Goal: Task Accomplishment & Management: Use online tool/utility

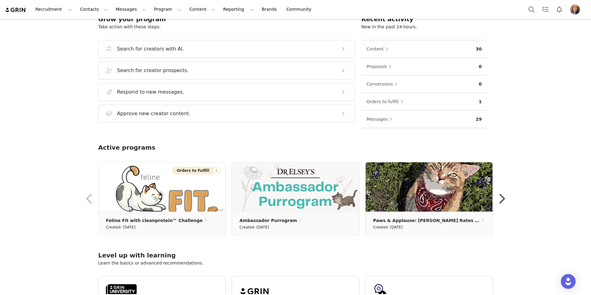
scroll to position [75, 0]
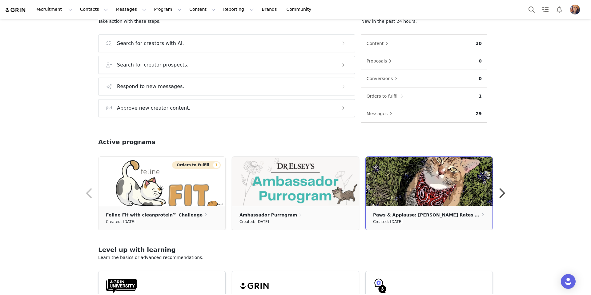
click at [453, 176] on img at bounding box center [429, 181] width 127 height 49
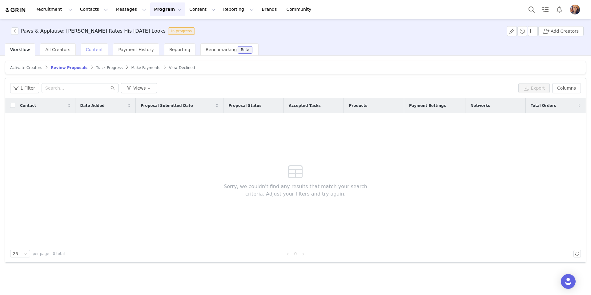
click at [97, 45] on div "Content" at bounding box center [95, 49] width 28 height 12
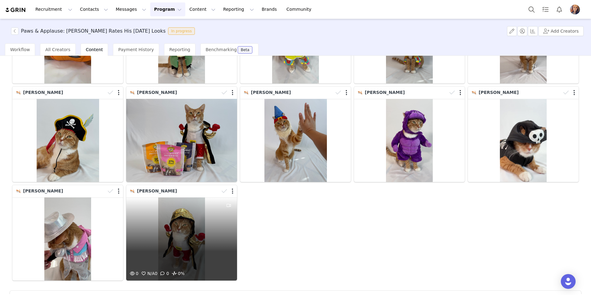
scroll to position [133, 0]
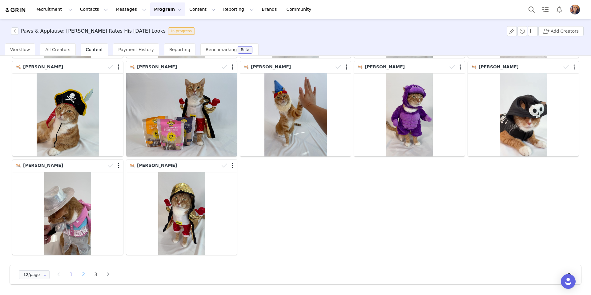
click at [85, 275] on li "2" at bounding box center [83, 274] width 9 height 9
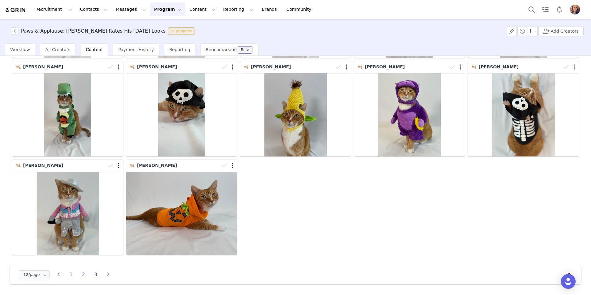
click at [96, 274] on li "3" at bounding box center [95, 274] width 9 height 9
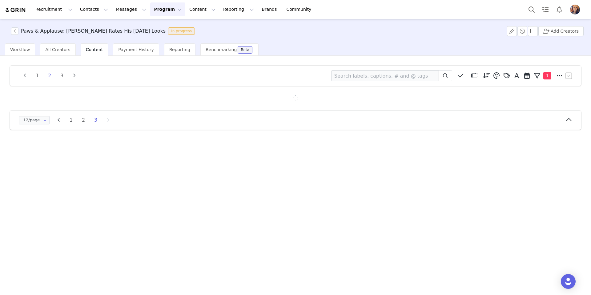
scroll to position [0, 0]
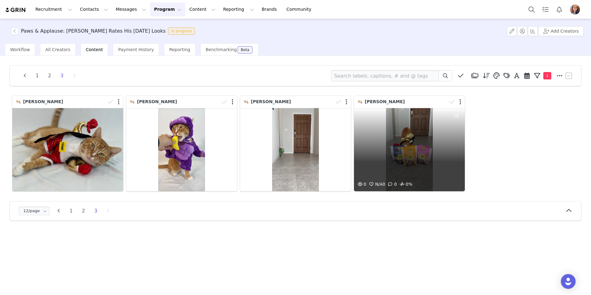
click at [412, 135] on div "0 N/A 0 0 0%" at bounding box center [409, 149] width 111 height 83
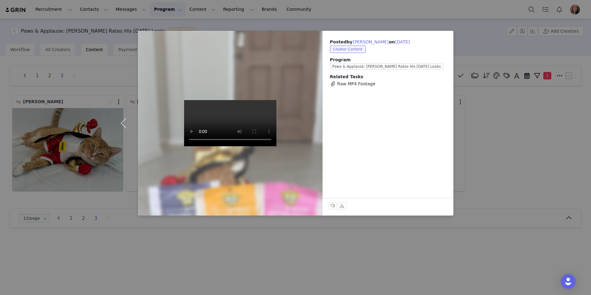
click at [505, 275] on div "Posted by [PERSON_NAME] on [DATE] Creator Content Program Paws & Applause: [PER…" at bounding box center [295, 147] width 591 height 295
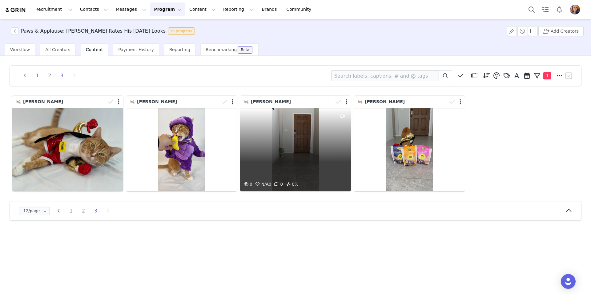
click at [296, 140] on div "0 N/A 0 0 0%" at bounding box center [295, 149] width 111 height 83
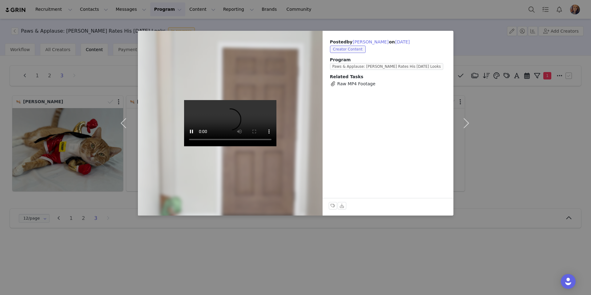
click at [221, 146] on video at bounding box center [230, 123] width 92 height 46
